Goal: Navigation & Orientation: Find specific page/section

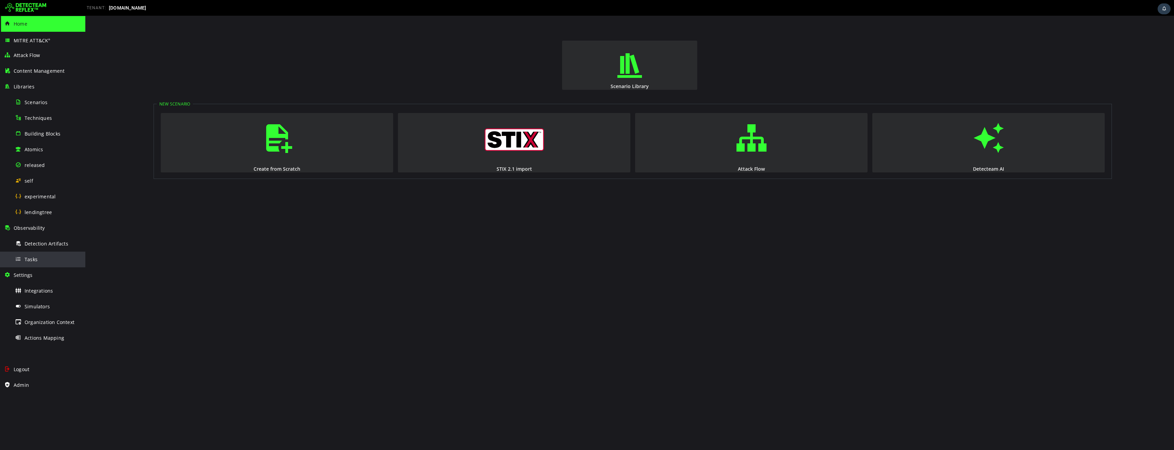
click at [34, 259] on span "Tasks" at bounding box center [31, 259] width 13 height 6
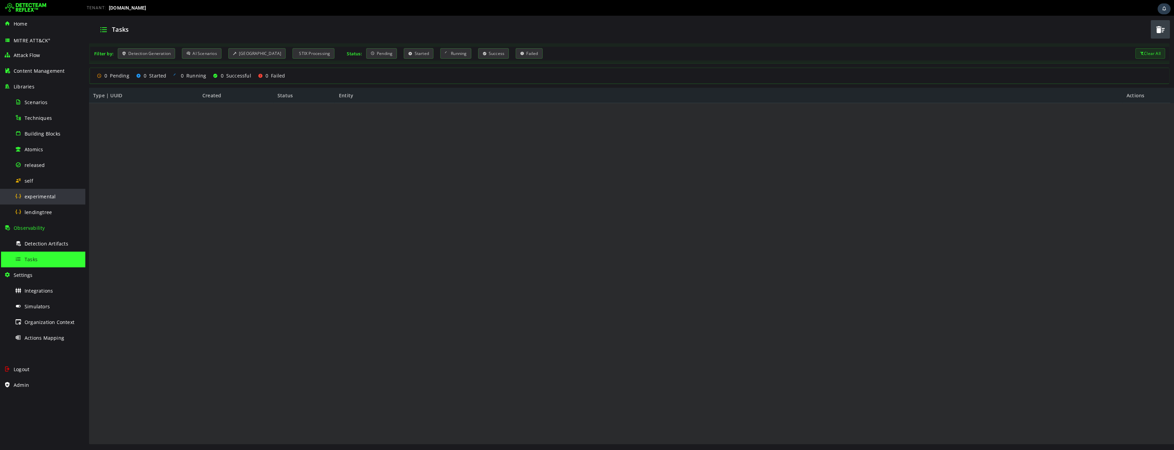
click at [37, 199] on span "experimental" at bounding box center [40, 196] width 31 height 6
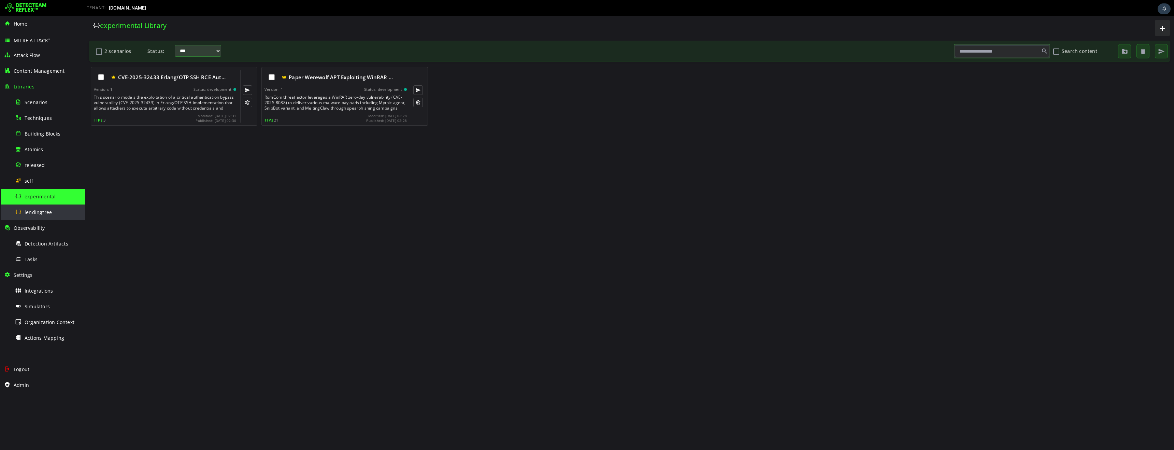
click at [30, 213] on span "lendingtree" at bounding box center [38, 212] width 27 height 6
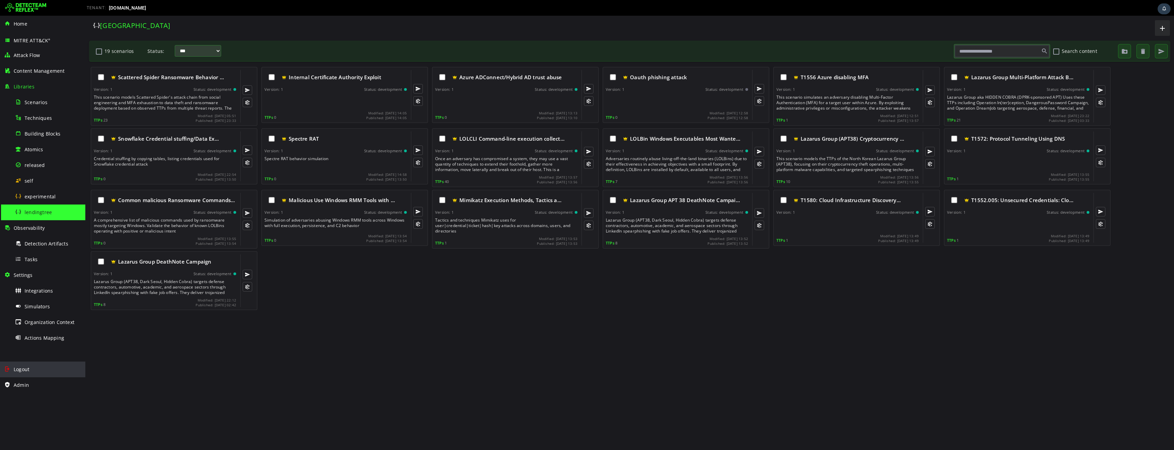
click at [18, 370] on span "Logout" at bounding box center [22, 369] width 16 height 6
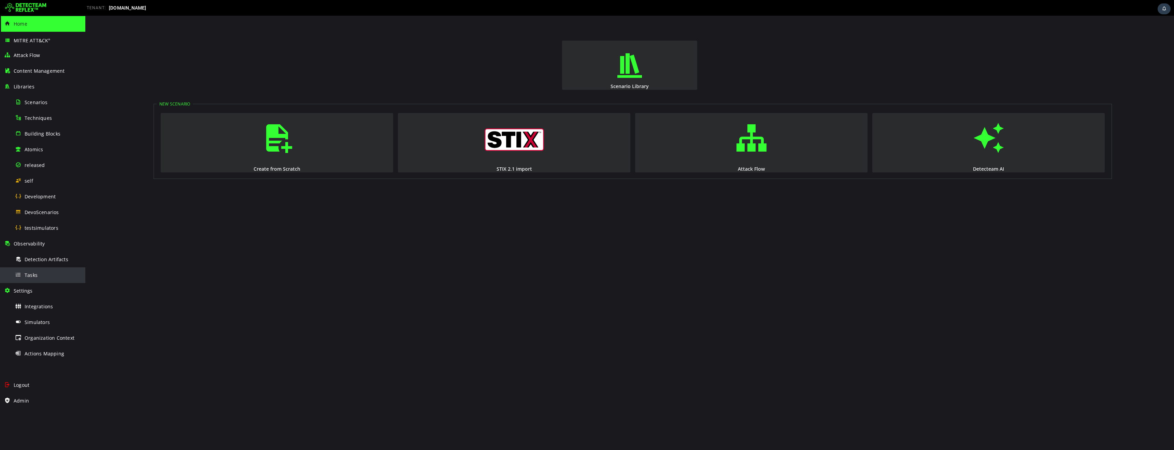
click at [30, 275] on span "Tasks" at bounding box center [31, 275] width 13 height 6
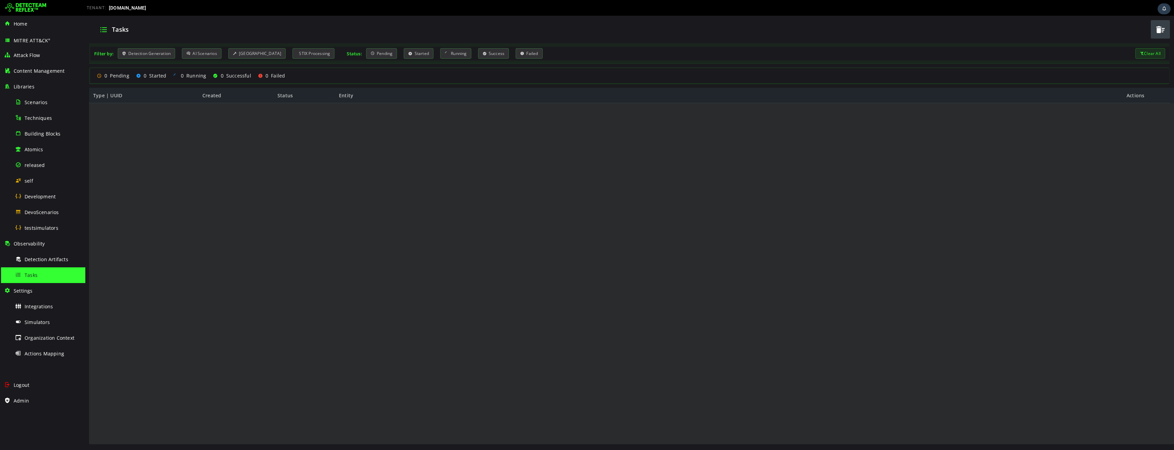
click at [927, 37] on div "Tasks" at bounding box center [620, 29] width 1054 height 18
click at [20, 25] on span "Home" at bounding box center [21, 23] width 14 height 6
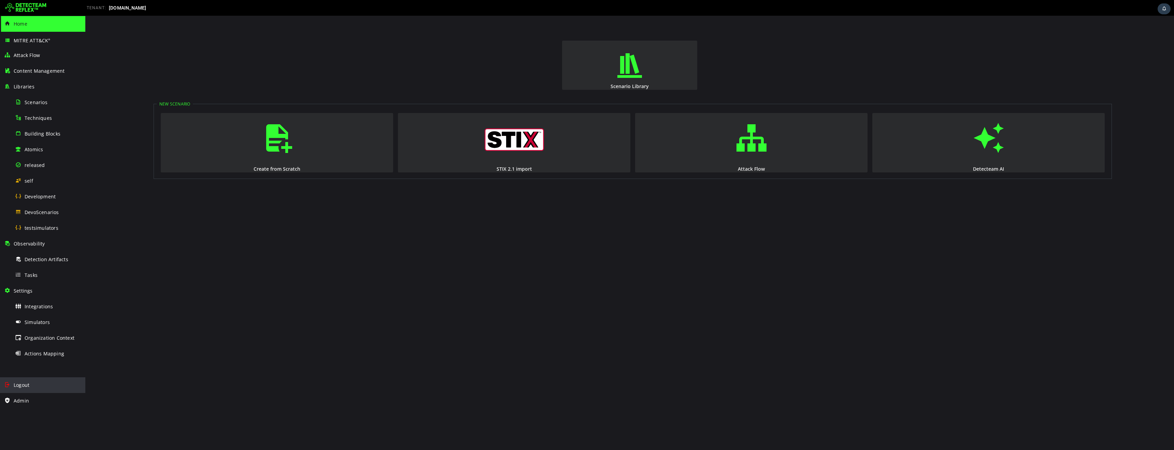
click at [23, 386] on span "Logout" at bounding box center [22, 385] width 16 height 6
click at [32, 307] on span "Simulators" at bounding box center [37, 306] width 25 height 6
